Goal: Register for event/course

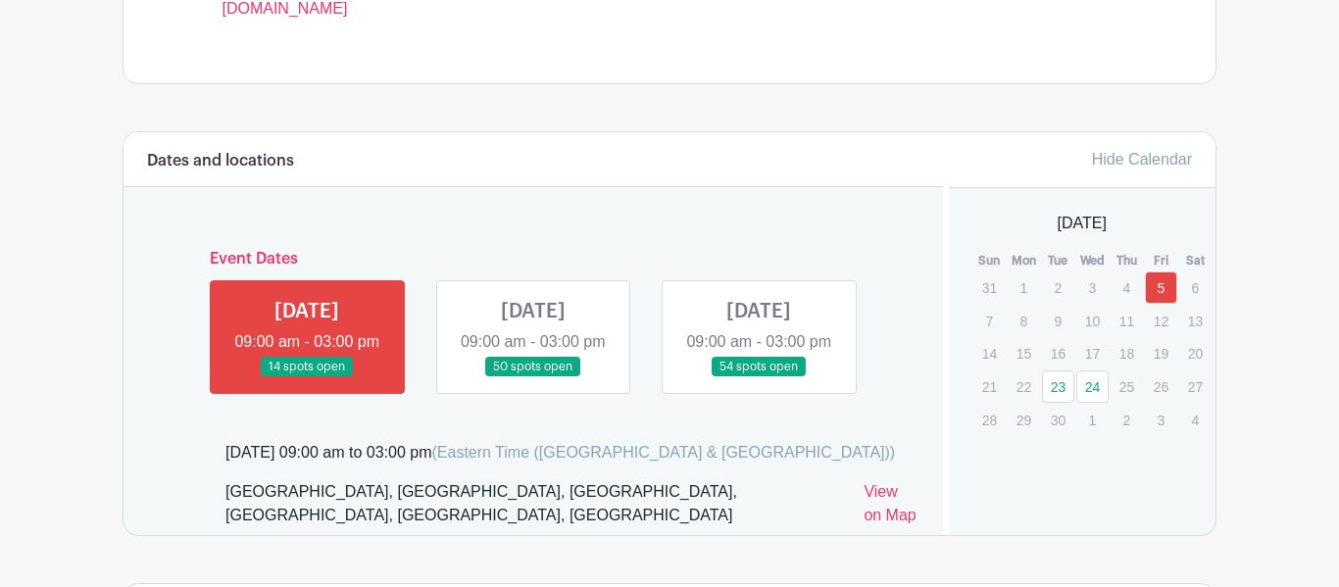
scroll to position [1020, 0]
click at [759, 377] on link at bounding box center [759, 377] width 0 height 0
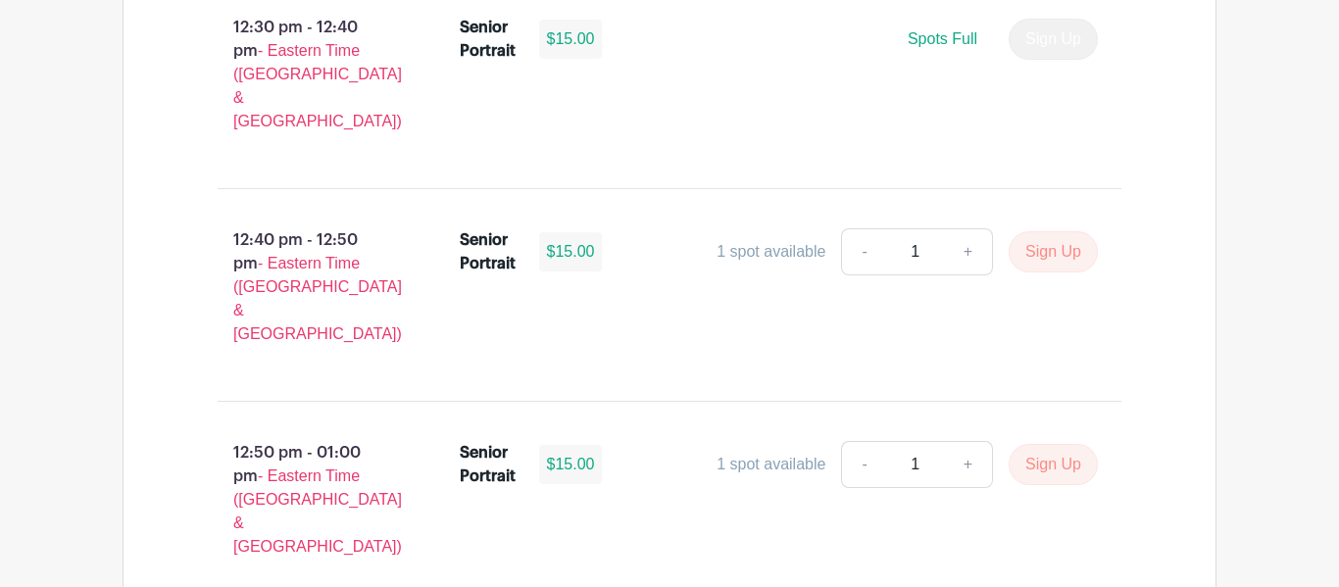
scroll to position [6169, 0]
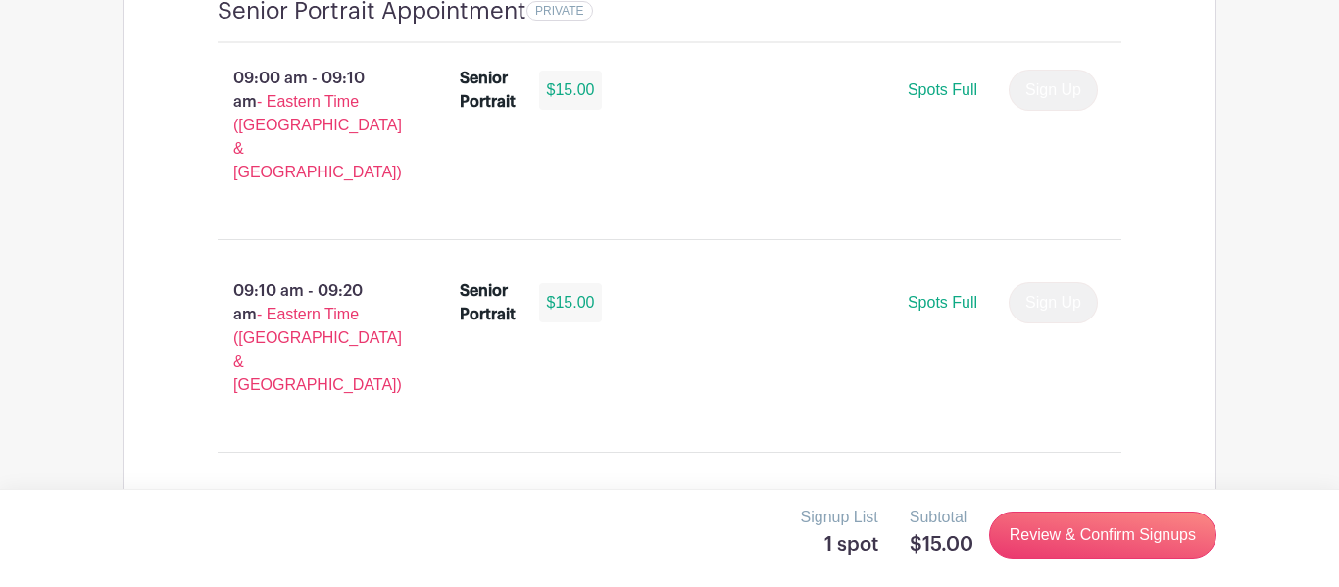
scroll to position [1654, 0]
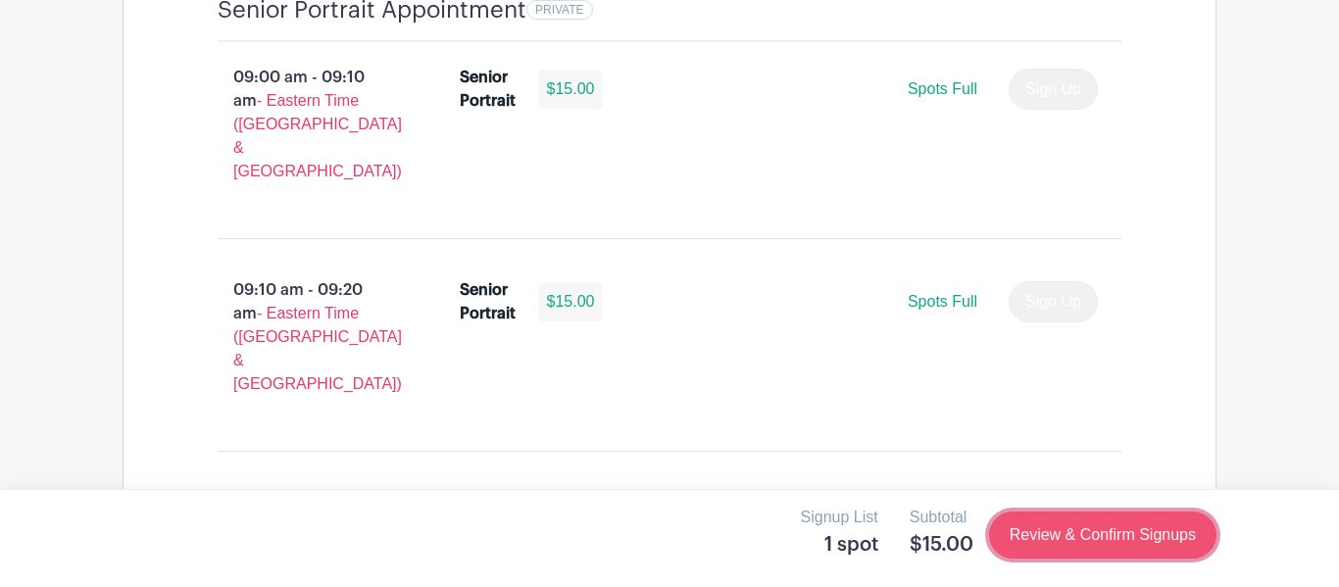
click at [1056, 535] on link "Review & Confirm Signups" at bounding box center [1102, 535] width 227 height 47
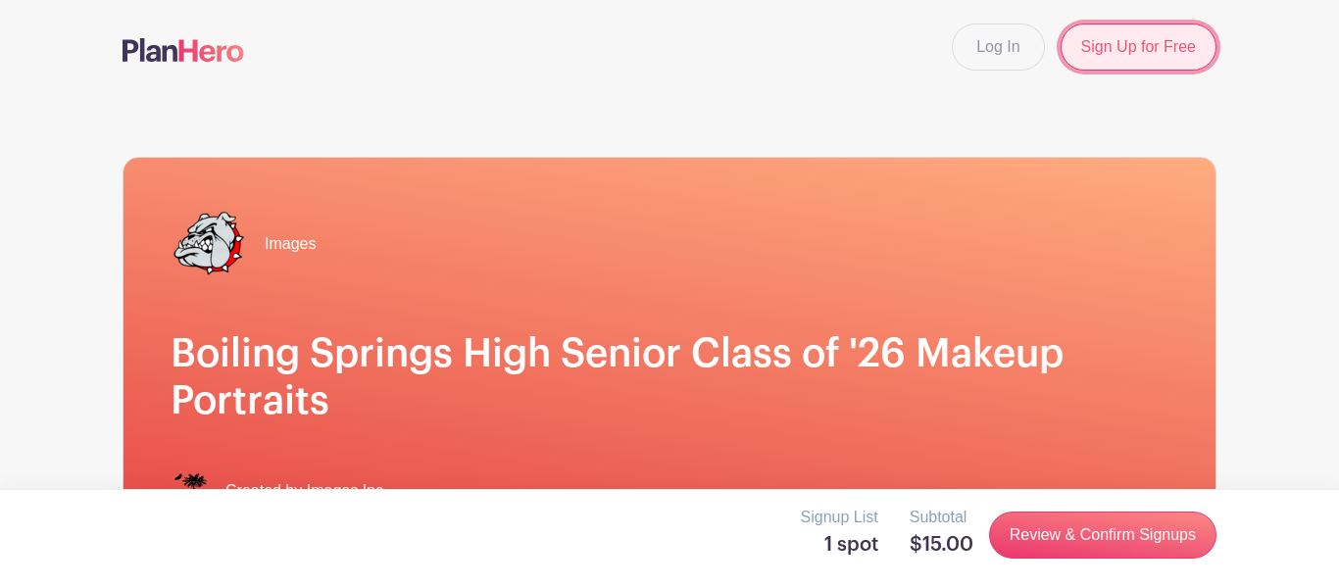
click at [1115, 55] on link "Sign Up for Free" at bounding box center [1139, 47] width 156 height 47
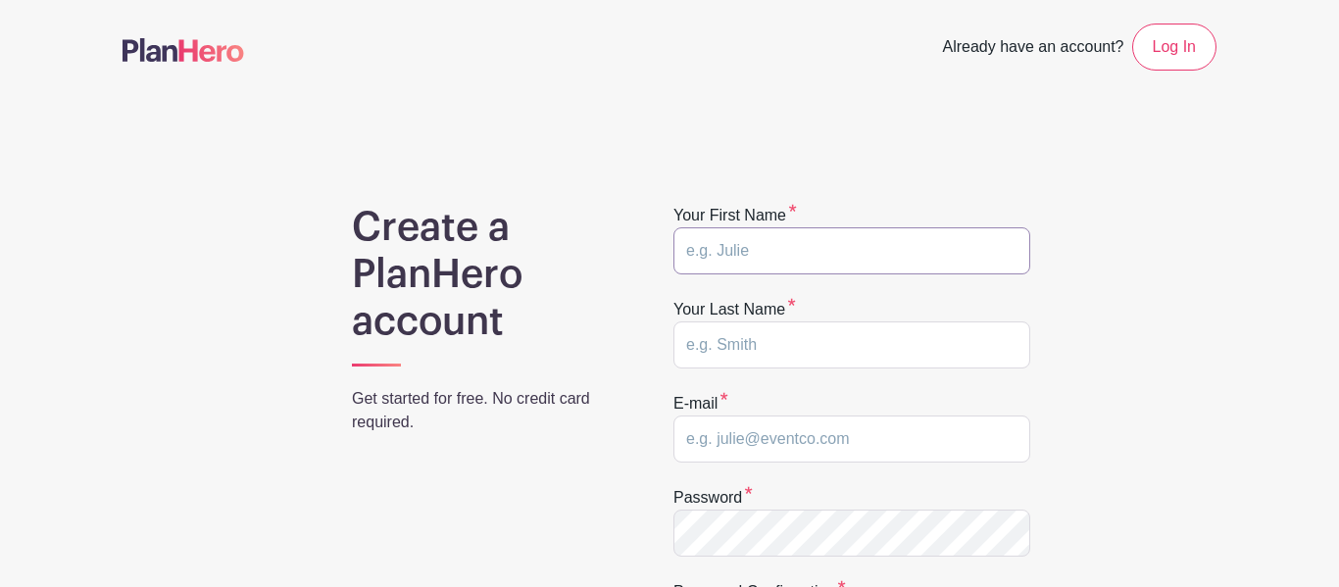
click at [904, 258] on input "text" at bounding box center [852, 250] width 357 height 47
type input "Yosthin"
click at [859, 360] on input "text" at bounding box center [852, 345] width 357 height 47
type input "Furcios"
click at [877, 447] on input "email" at bounding box center [852, 439] width 357 height 47
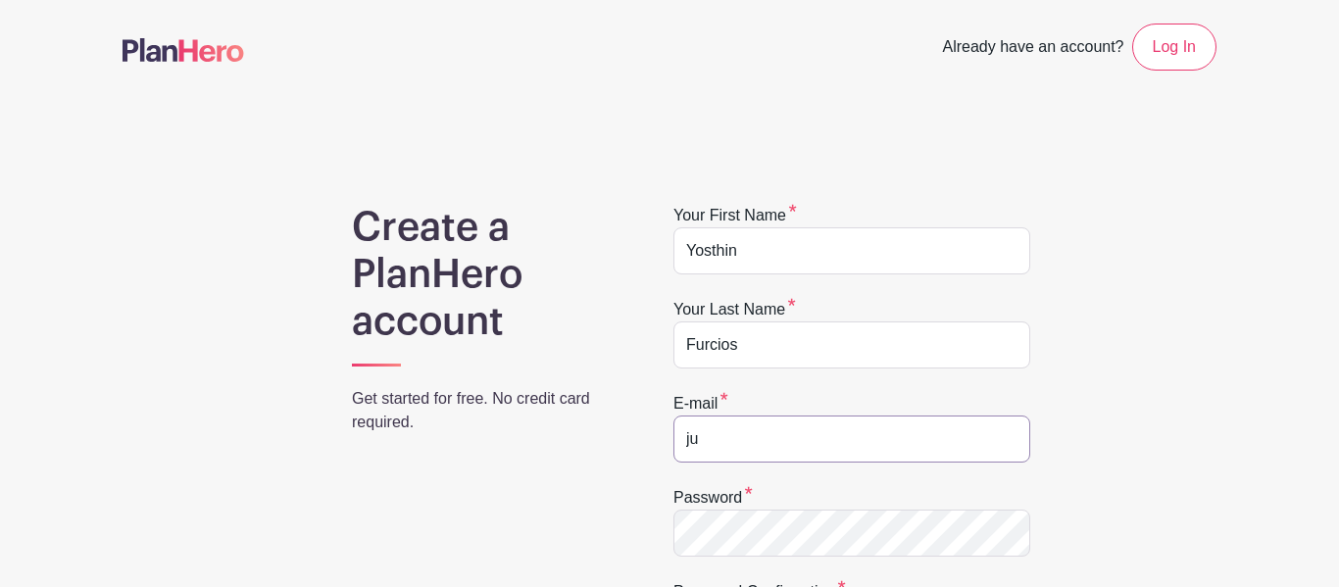
type input "j"
type input "yafurcioshern26@spart2.org"
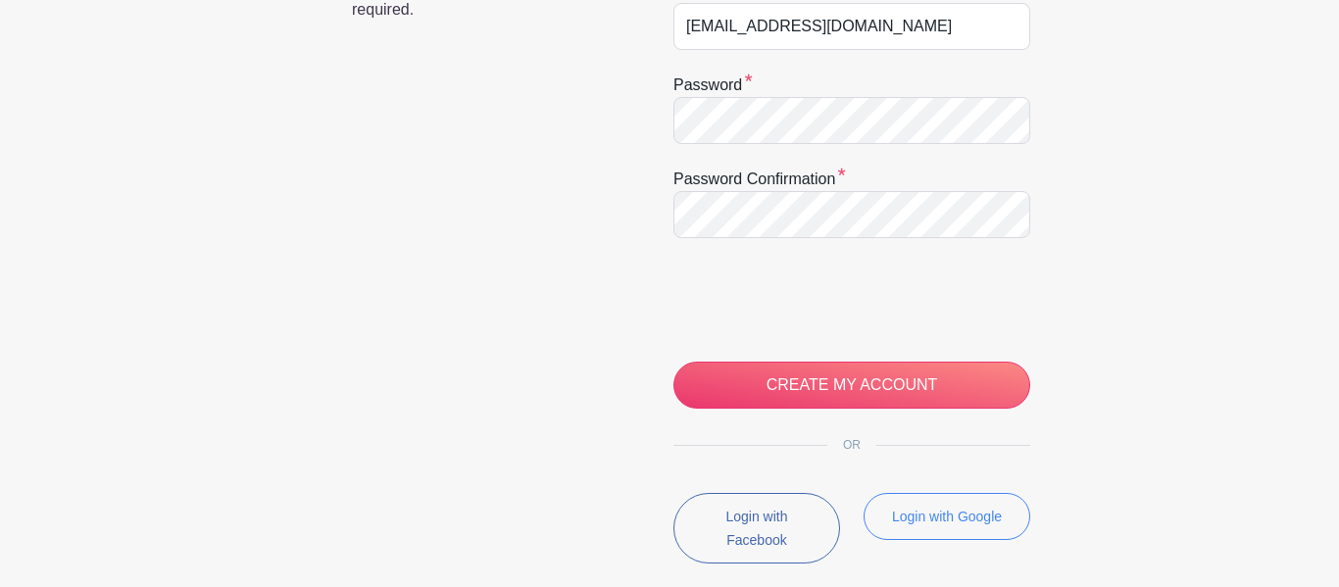
scroll to position [417, 0]
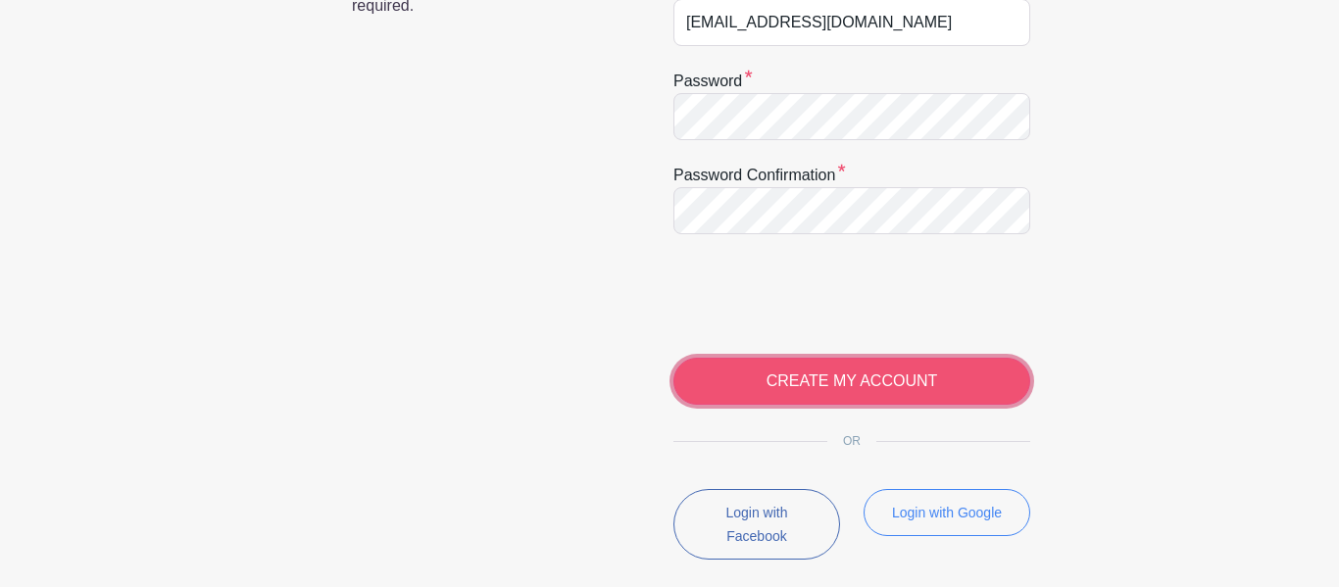
click at [793, 378] on input "CREATE MY ACCOUNT" at bounding box center [852, 381] width 357 height 47
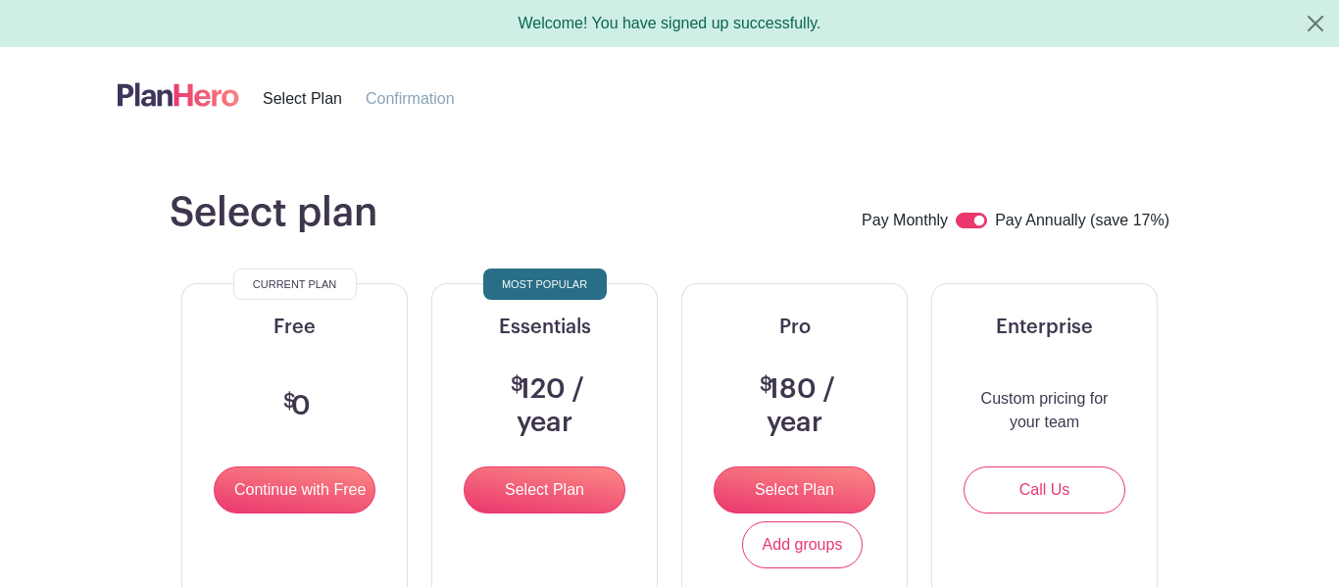
click at [331, 490] on input "Continue with Free" at bounding box center [295, 490] width 162 height 47
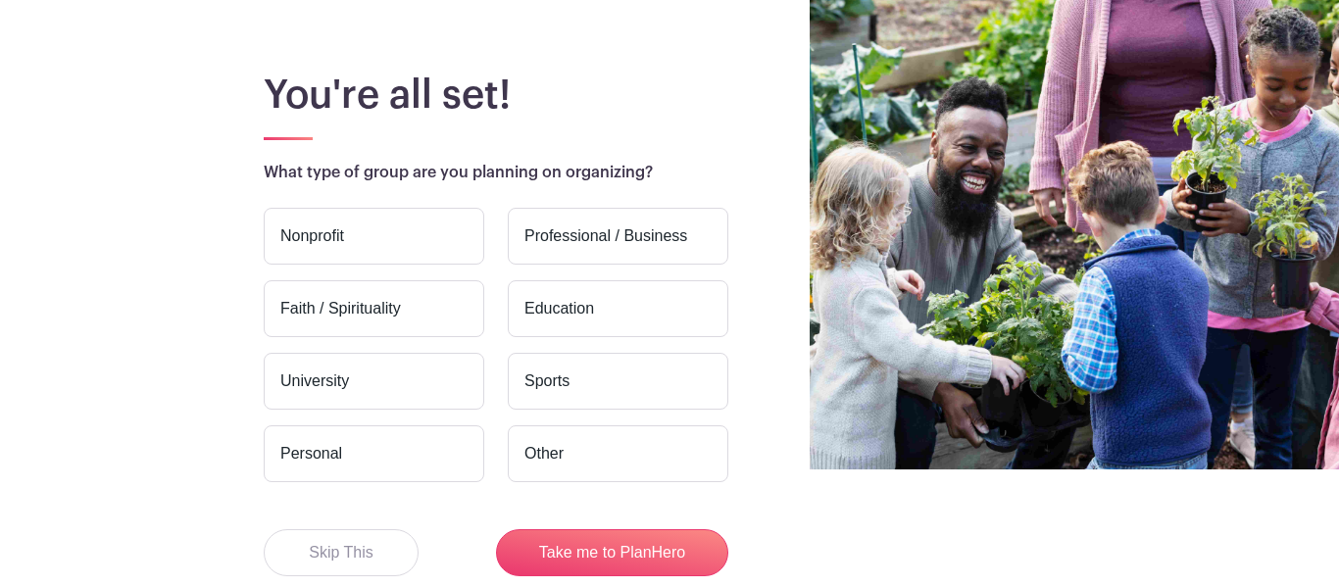
scroll to position [121, 0]
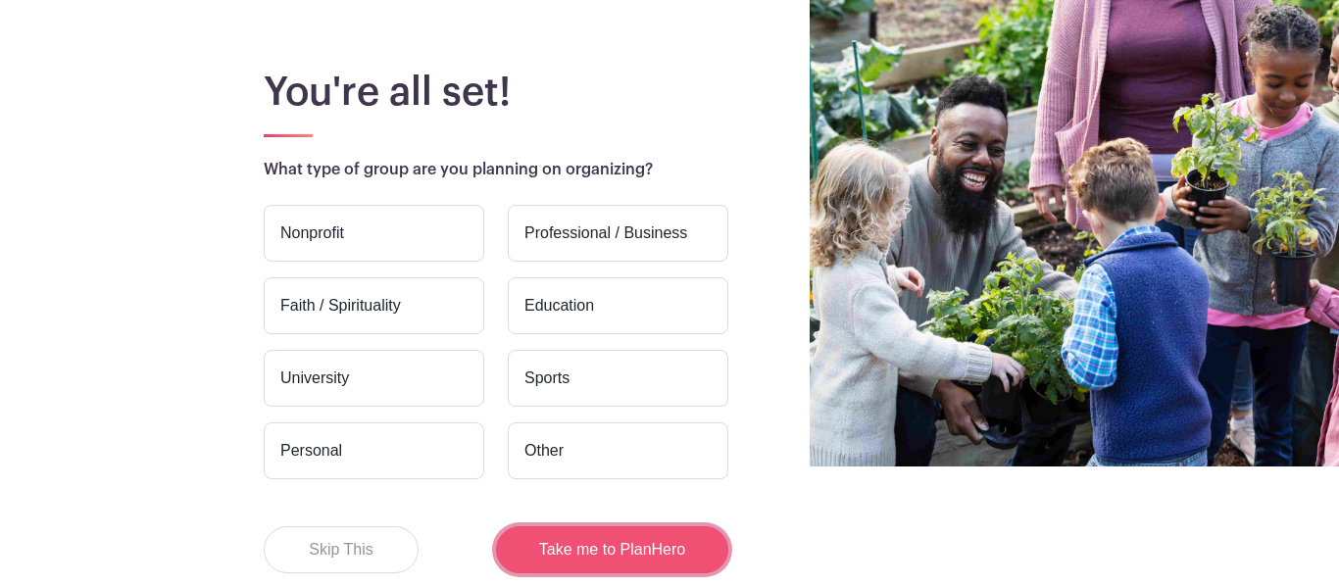
click at [678, 551] on button "Take me to PlanHero" at bounding box center [612, 550] width 232 height 47
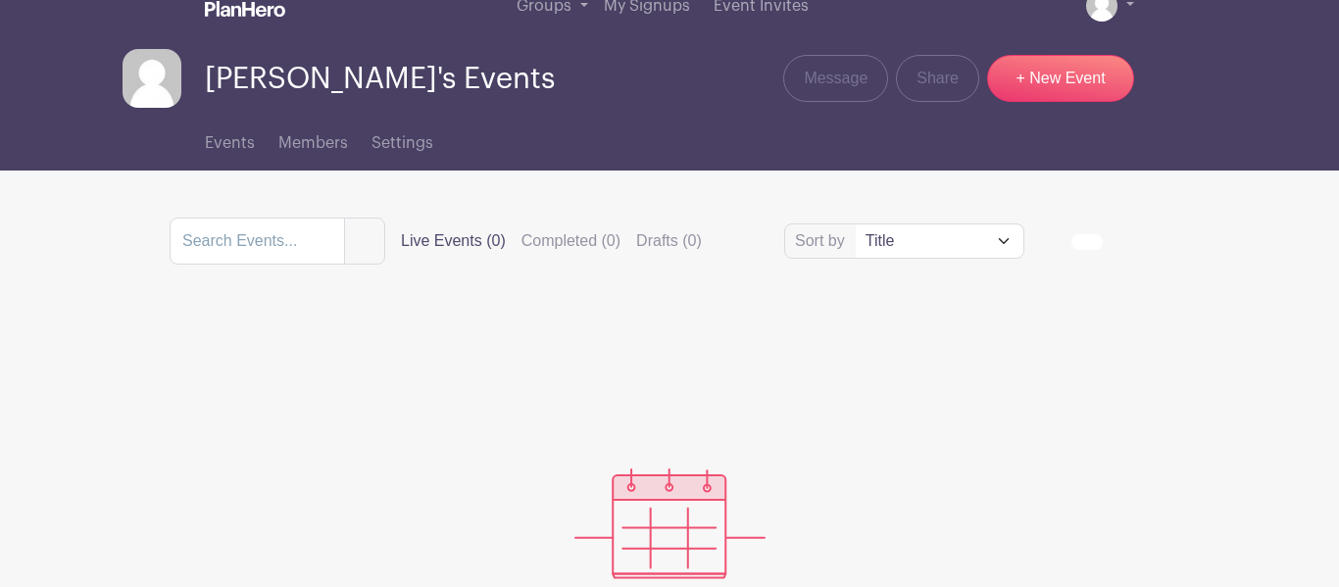
scroll to position [14, 0]
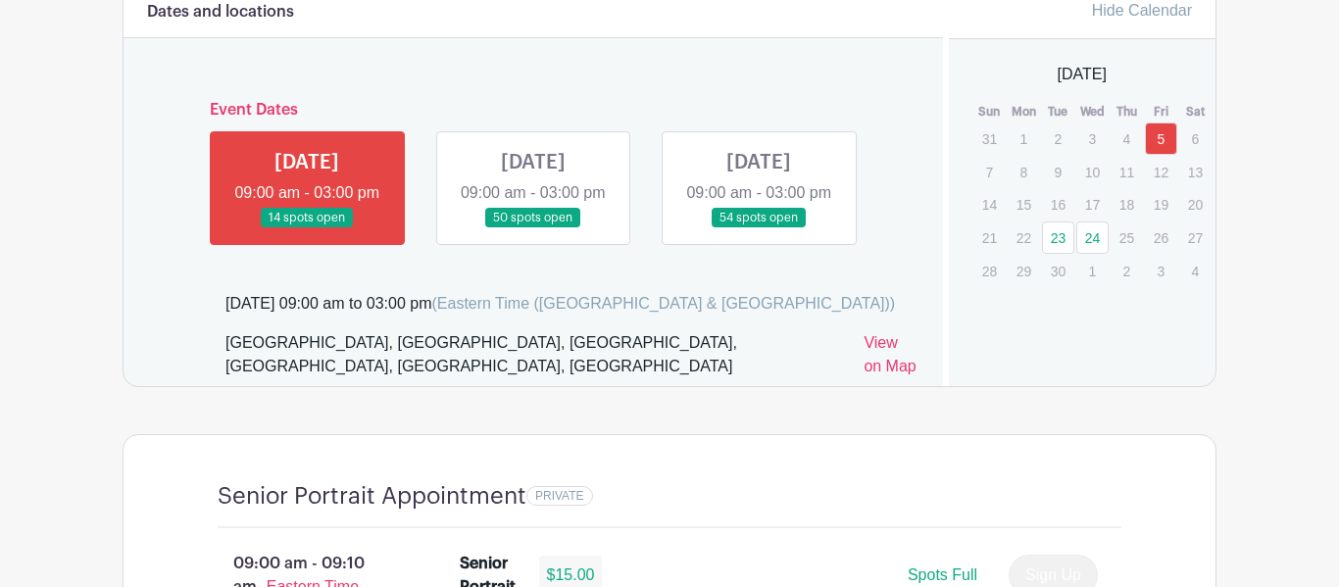
scroll to position [1169, 0]
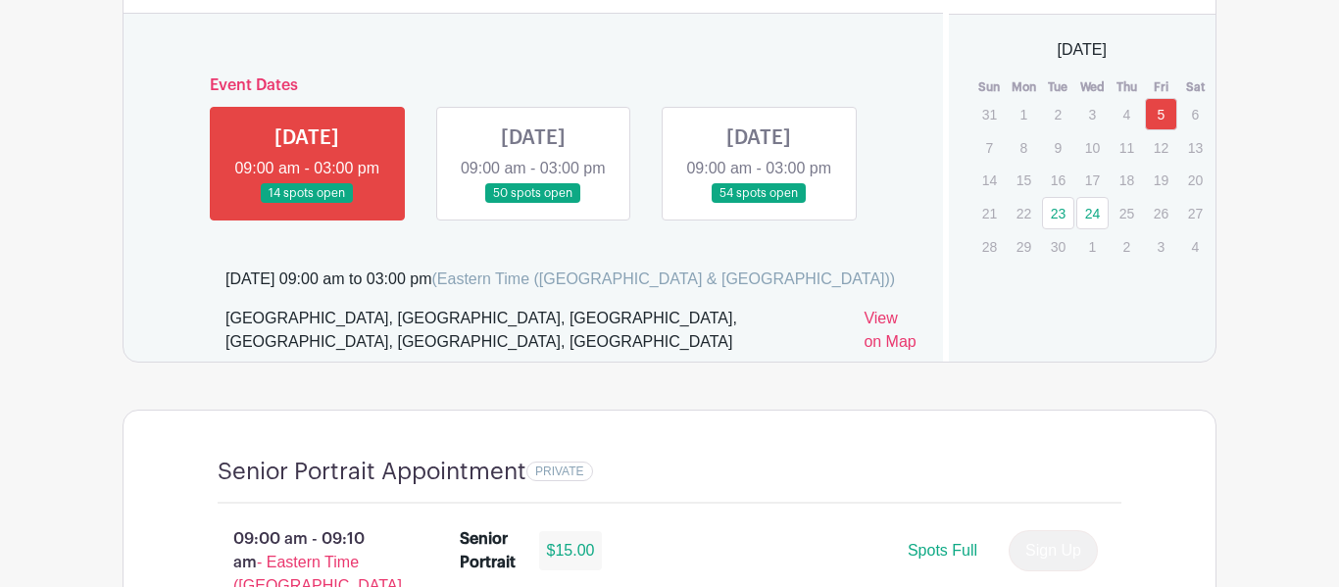
click at [759, 204] on link at bounding box center [759, 204] width 0 height 0
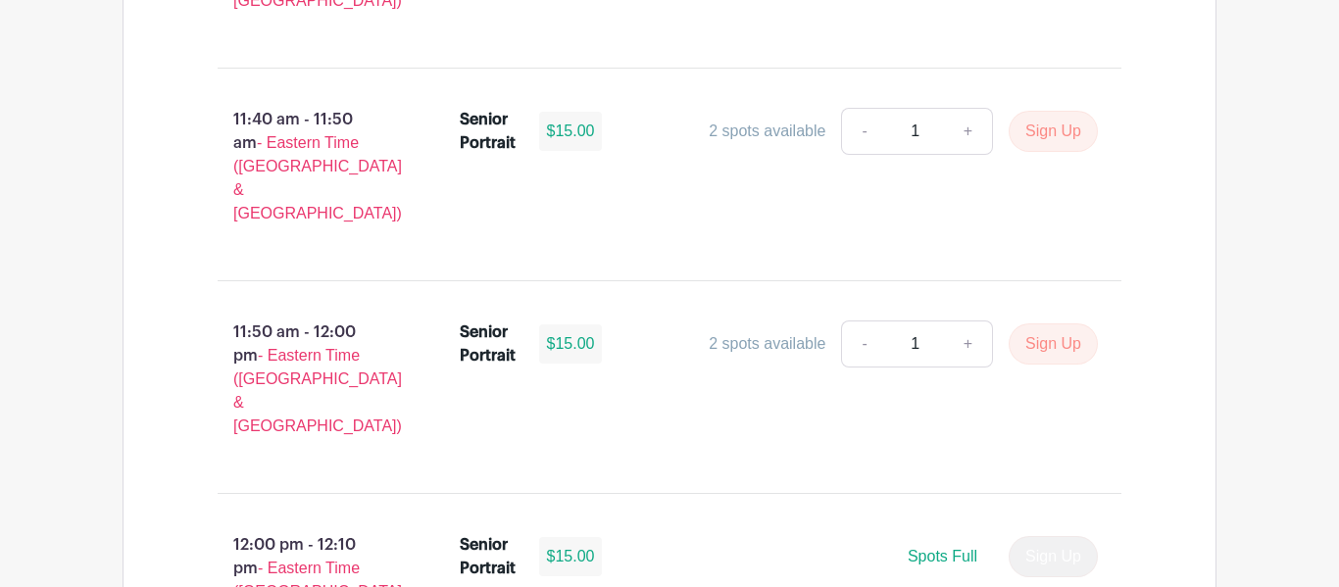
scroll to position [4994, 0]
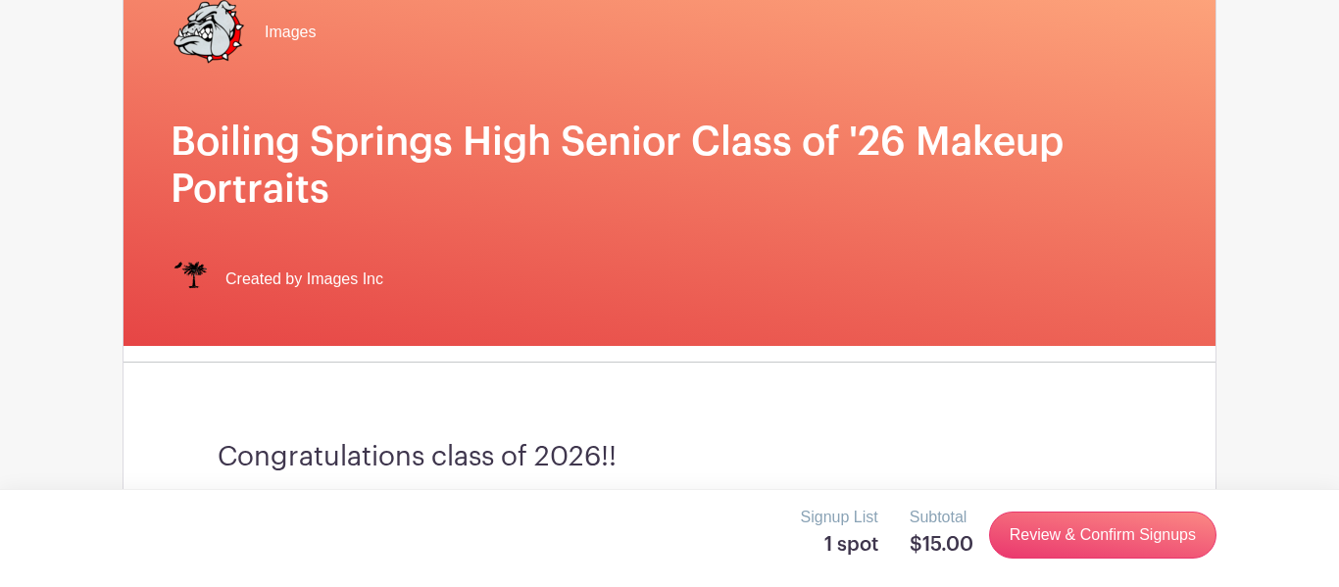
scroll to position [194, 0]
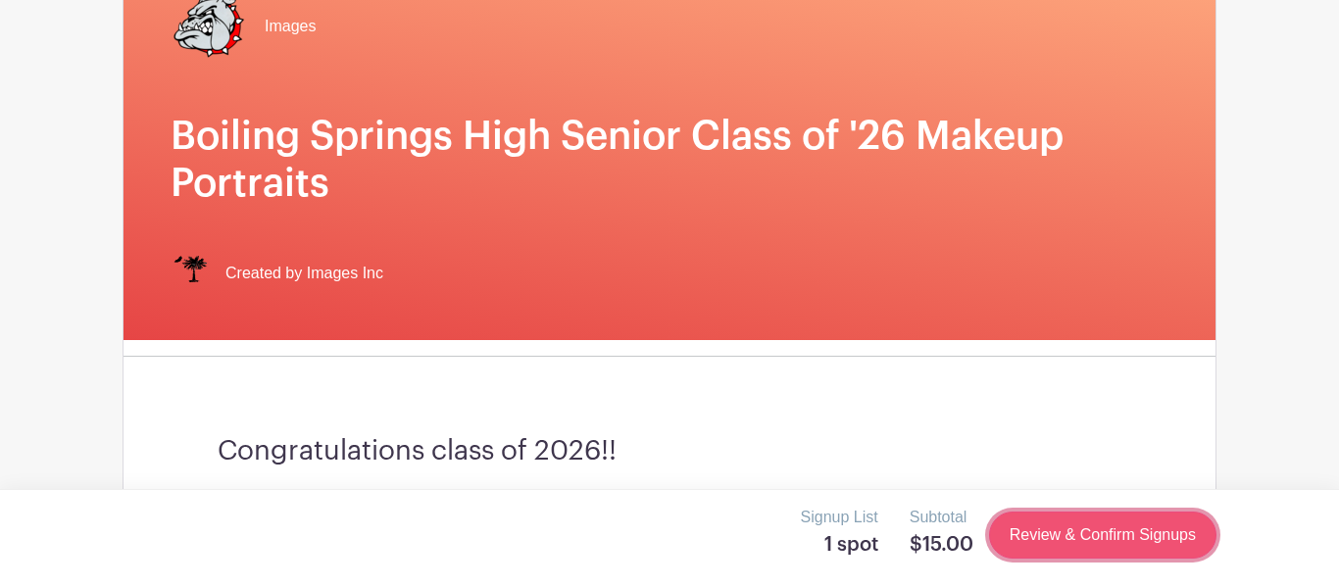
click at [1062, 553] on link "Review & Confirm Signups" at bounding box center [1102, 535] width 227 height 47
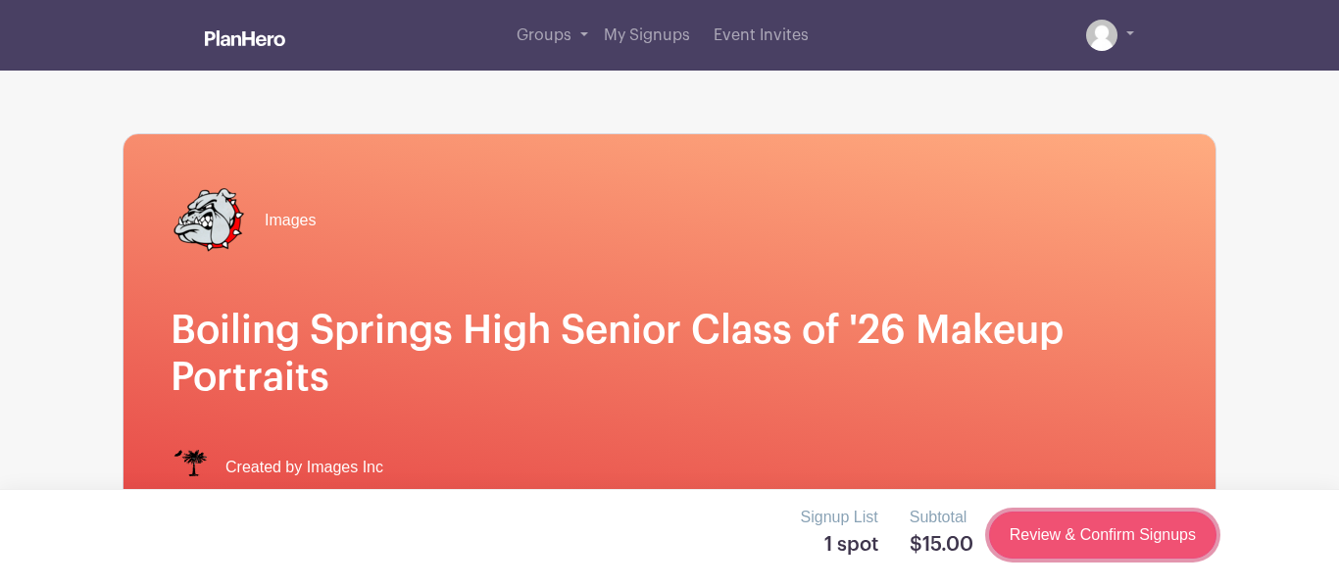
click at [1074, 522] on link "Review & Confirm Signups" at bounding box center [1102, 535] width 227 height 47
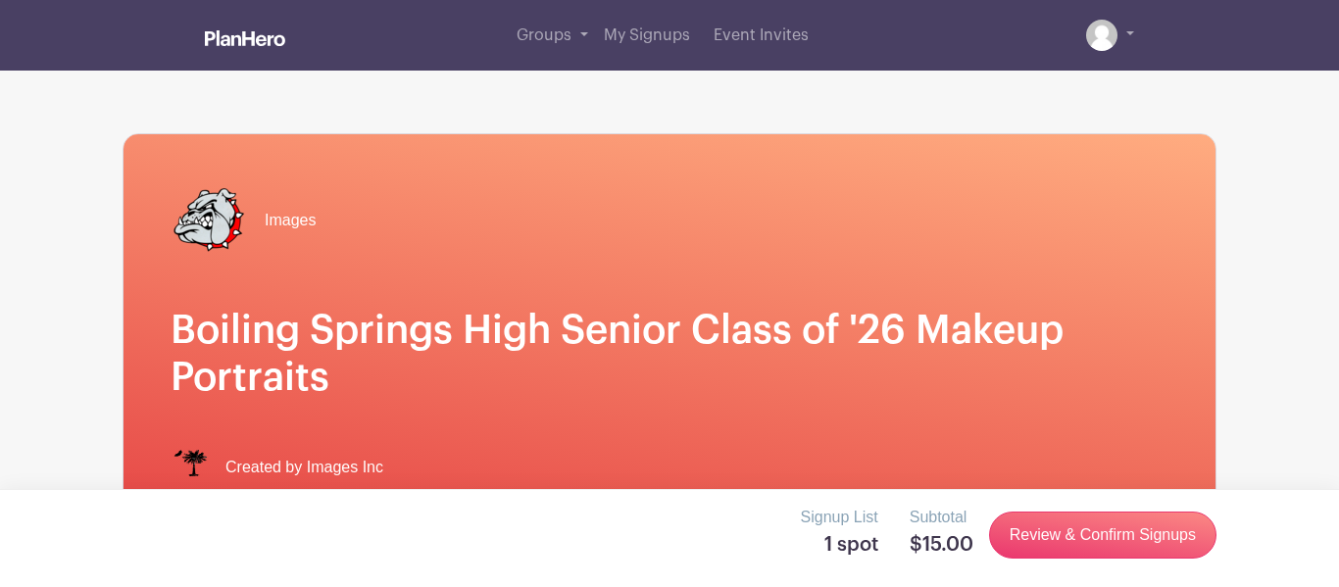
click at [655, 208] on div "Images" at bounding box center [670, 220] width 998 height 78
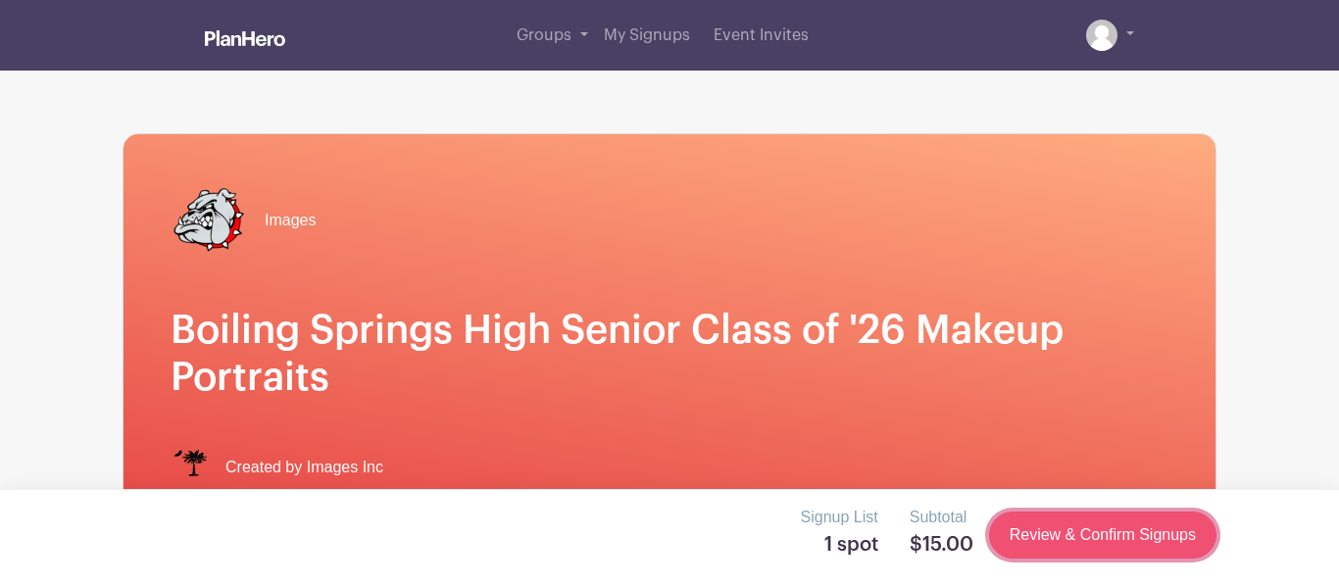
click at [1028, 533] on link "Review & Confirm Signups" at bounding box center [1102, 535] width 227 height 47
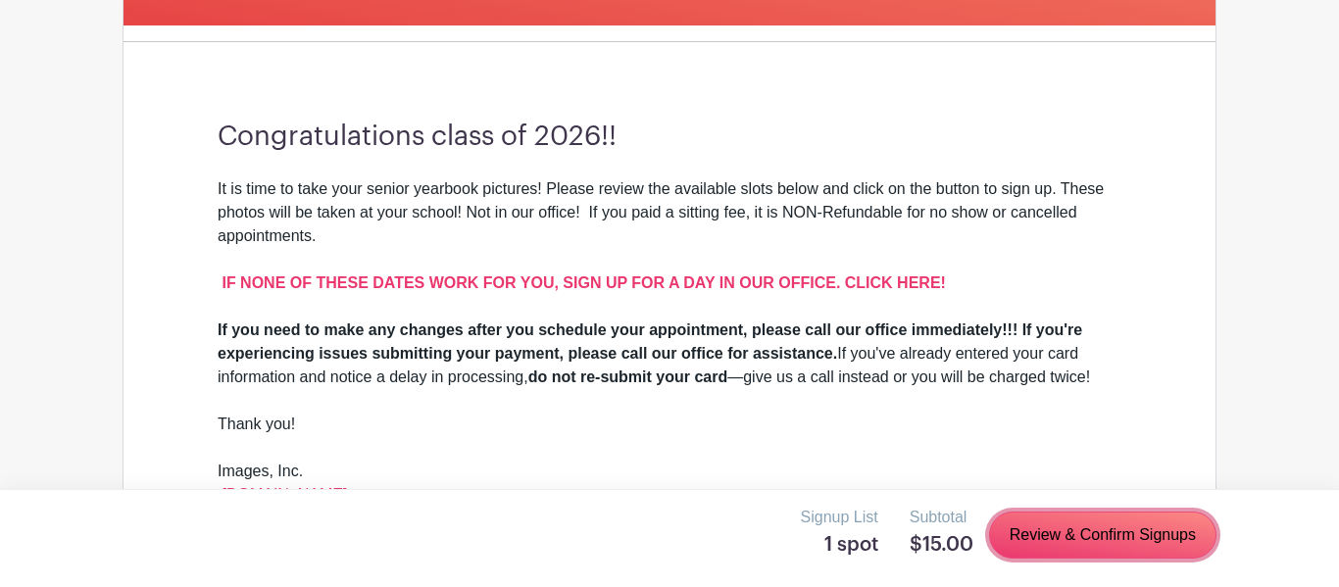
scroll to position [511, 0]
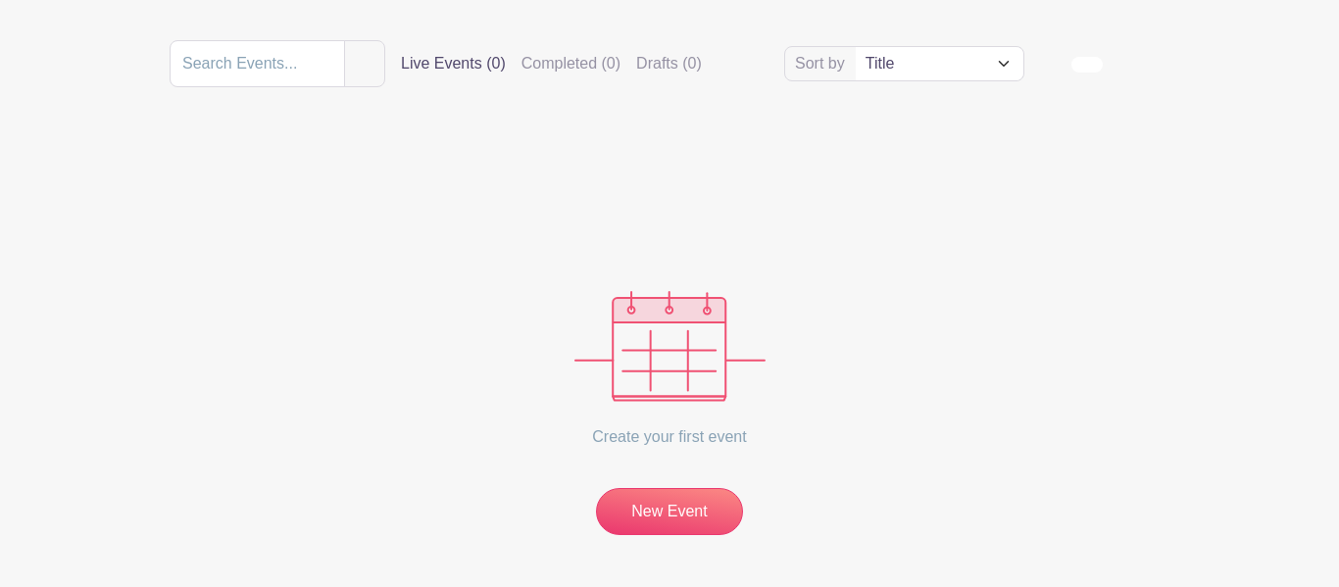
scroll to position [279, 0]
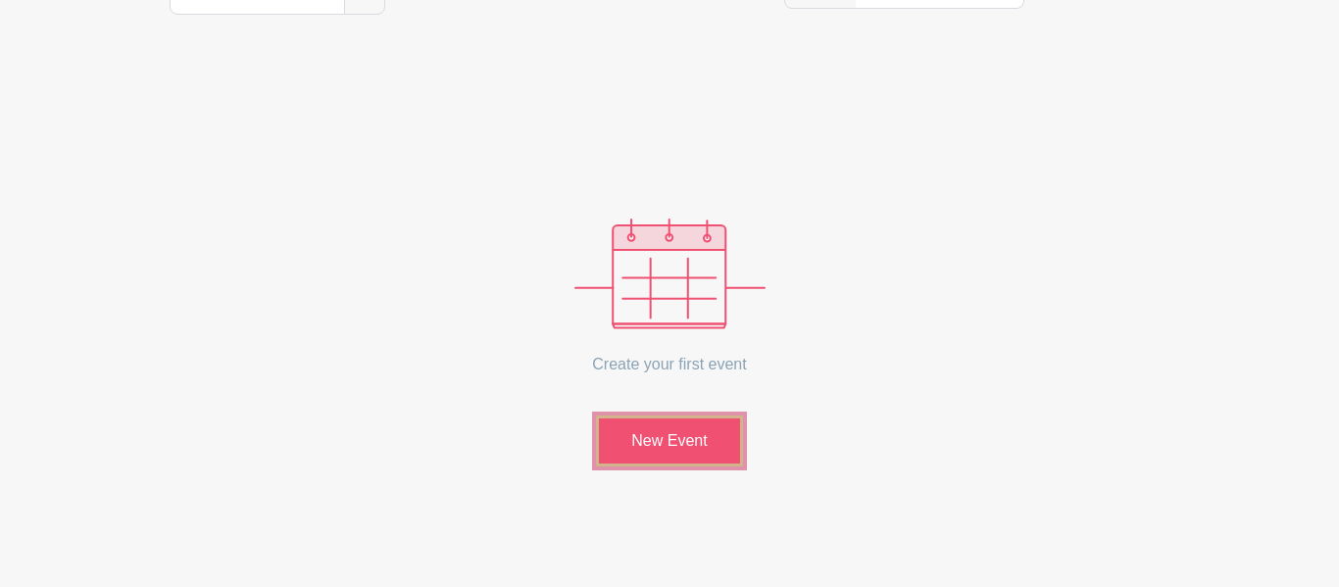
click at [682, 442] on link "New Event" at bounding box center [669, 441] width 147 height 51
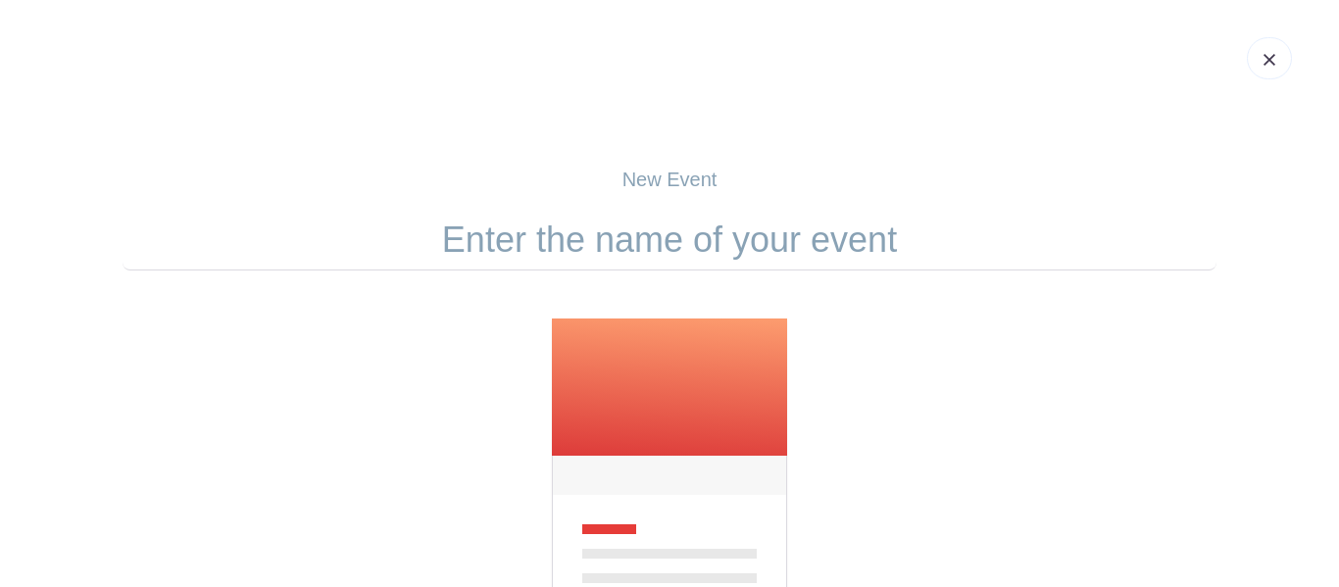
click at [1273, 57] on img at bounding box center [1270, 60] width 12 height 12
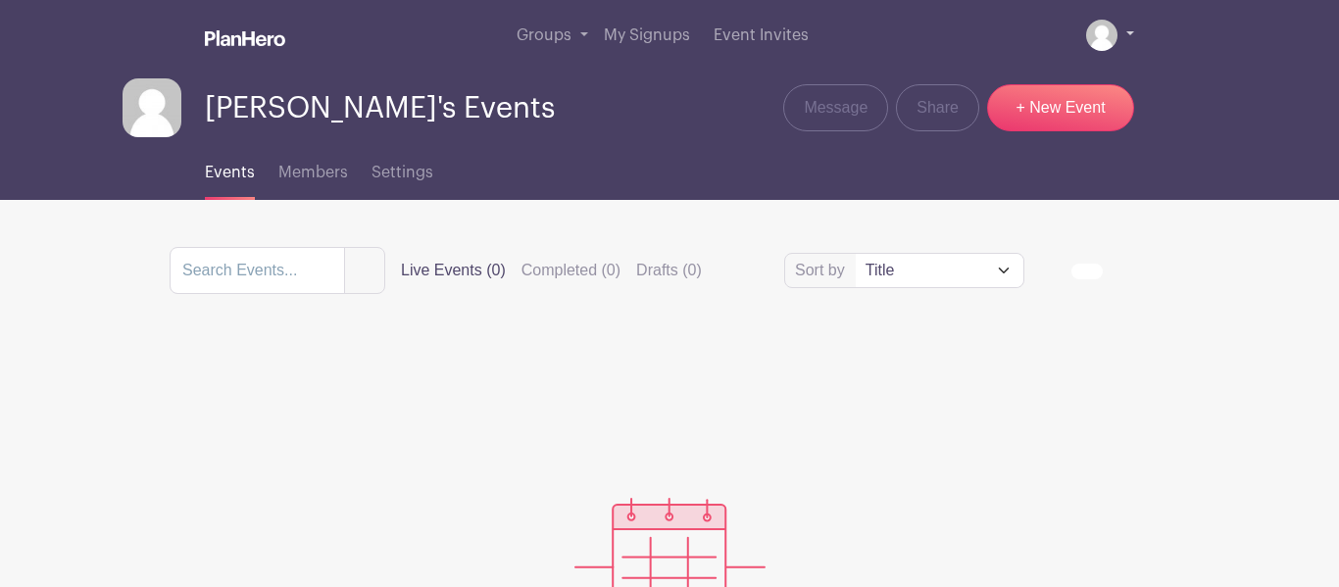
click at [1113, 40] on img at bounding box center [1101, 35] width 31 height 31
click at [1142, 30] on div "Groups All Groups Yosthin's Events My Signups Event Invites My account Logout" at bounding box center [670, 35] width 1118 height 71
click at [1131, 38] on link at bounding box center [1110, 35] width 48 height 31
click at [1112, 37] on img at bounding box center [1101, 35] width 31 height 31
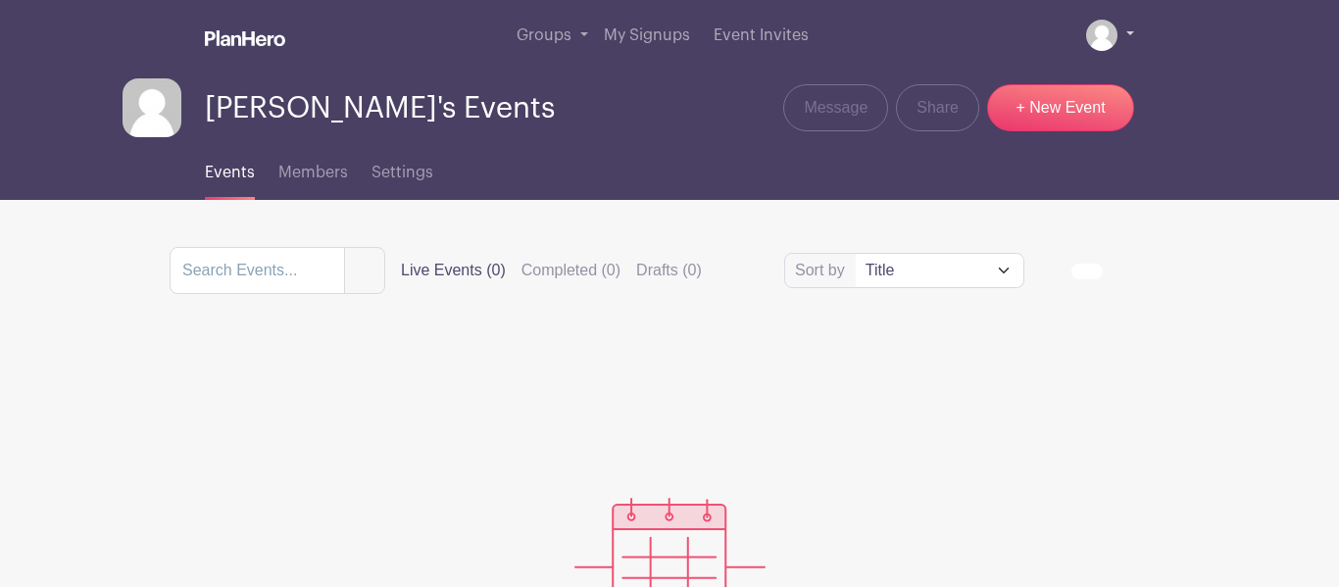
click at [1112, 37] on img at bounding box center [1101, 35] width 31 height 31
click at [646, 43] on span "My Signups" at bounding box center [647, 35] width 86 height 16
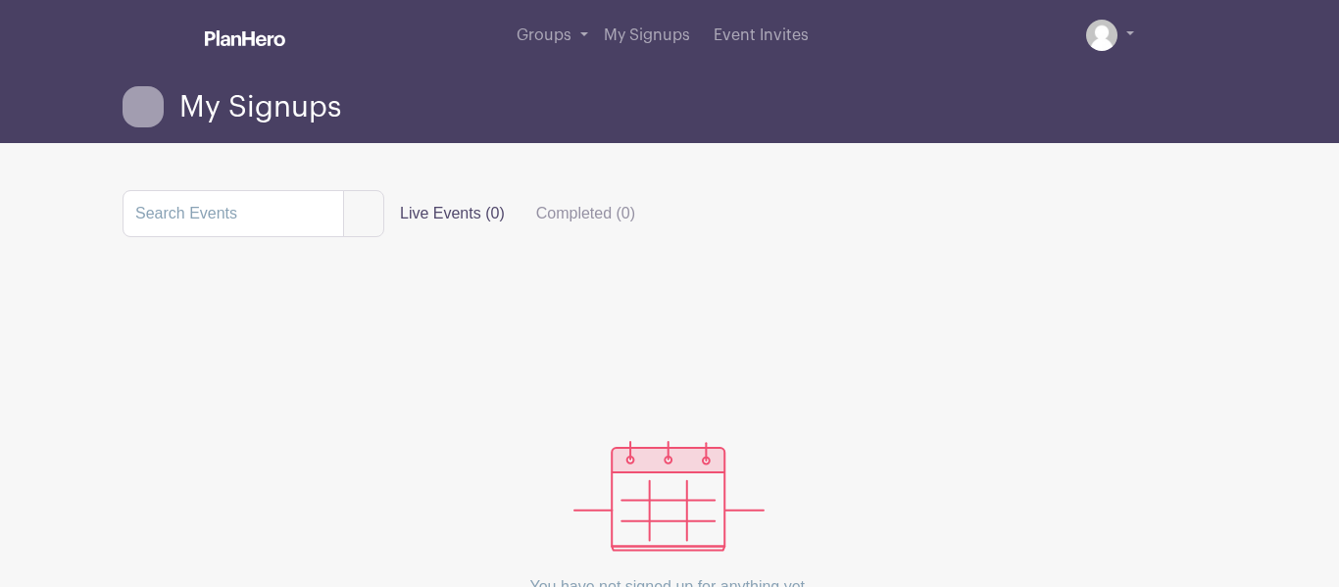
click at [1134, 44] on div "Groups All Groups Yosthin's Events My Signups Event Invites My account Logout" at bounding box center [670, 35] width 1118 height 71
click at [1115, 37] on img at bounding box center [1101, 35] width 31 height 31
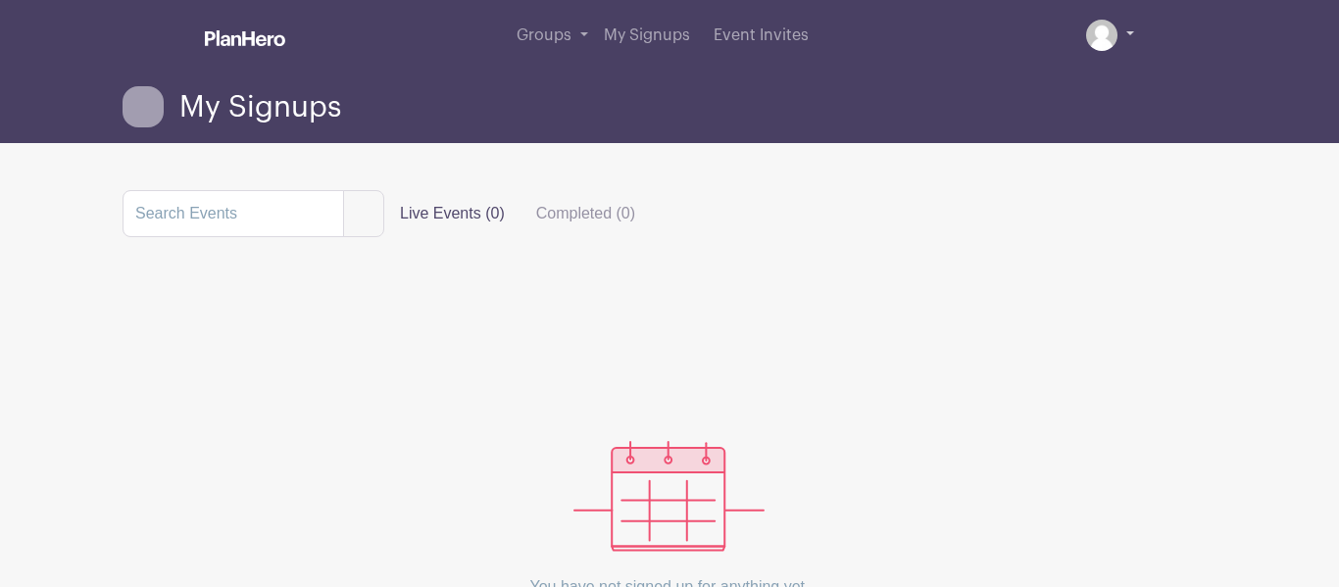
click at [1115, 37] on img at bounding box center [1101, 35] width 31 height 31
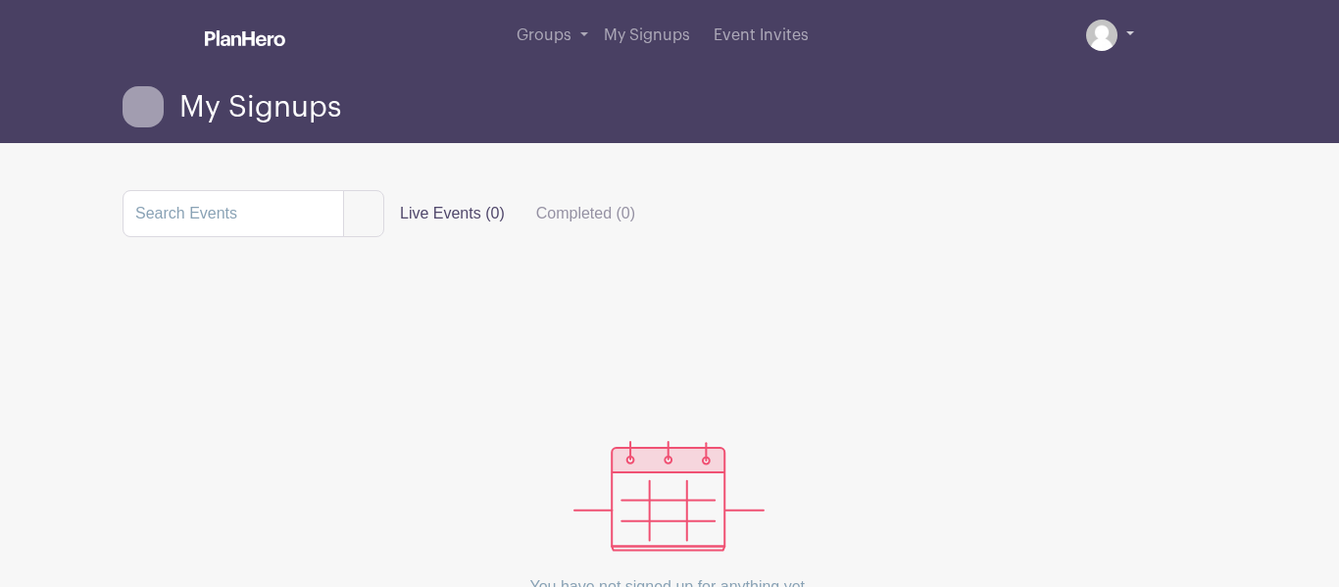
click at [1115, 37] on img at bounding box center [1101, 35] width 31 height 31
click at [227, 109] on span "My Signups" at bounding box center [260, 107] width 162 height 32
click at [543, 53] on link "Groups" at bounding box center [552, 35] width 87 height 71
